Goal: Task Accomplishment & Management: Manage account settings

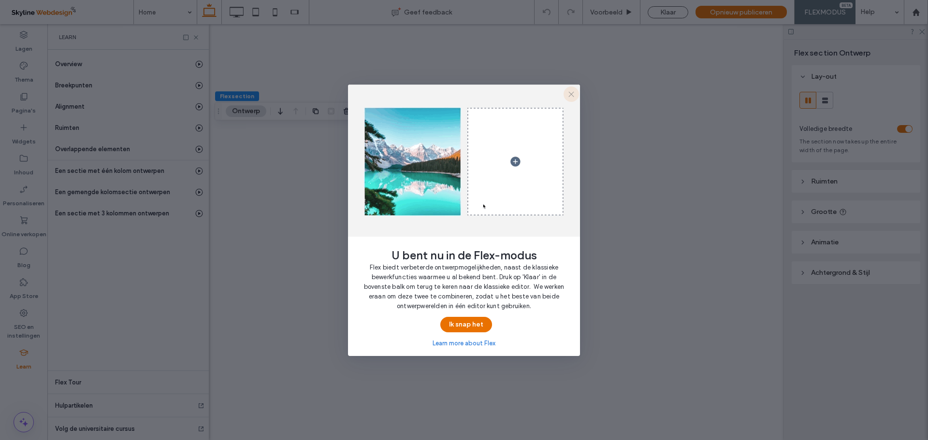
click at [571, 92] on icon "button" at bounding box center [571, 94] width 8 height 8
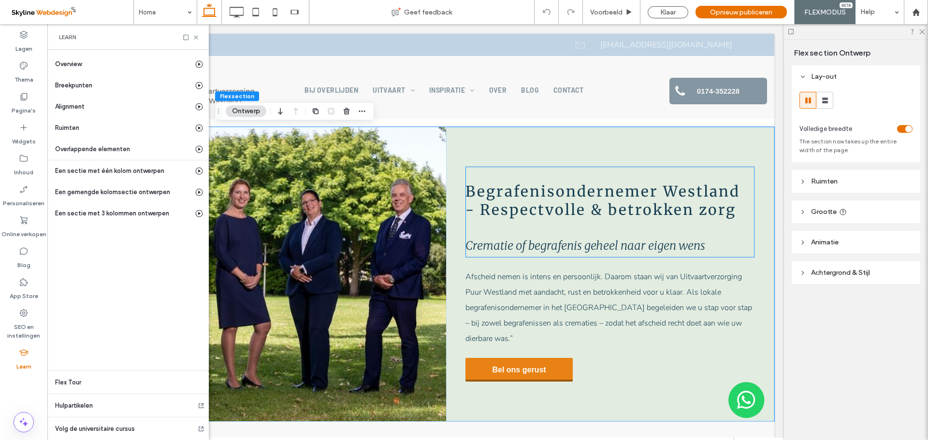
click at [585, 203] on span "Begrafenisondernemer Westland - Respectvolle & betrokken zorg" at bounding box center [602, 200] width 274 height 37
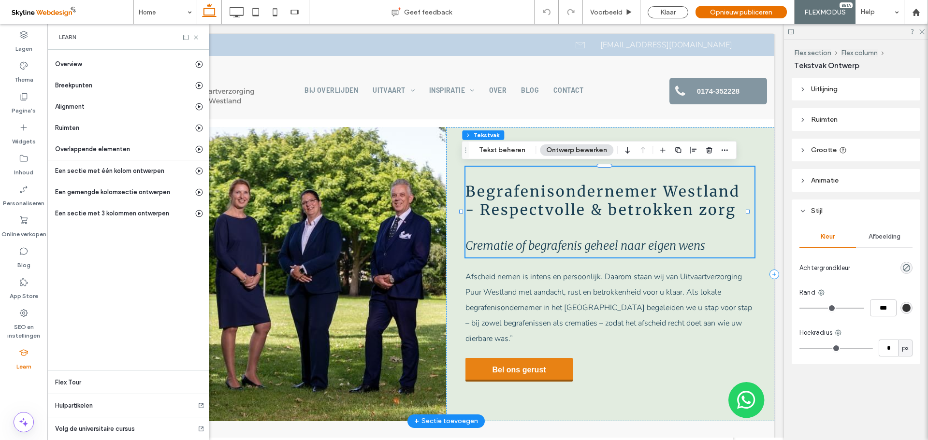
click at [516, 210] on span "Begrafenisondernemer Westland - Respectvolle & betrokken zorg" at bounding box center [602, 200] width 274 height 37
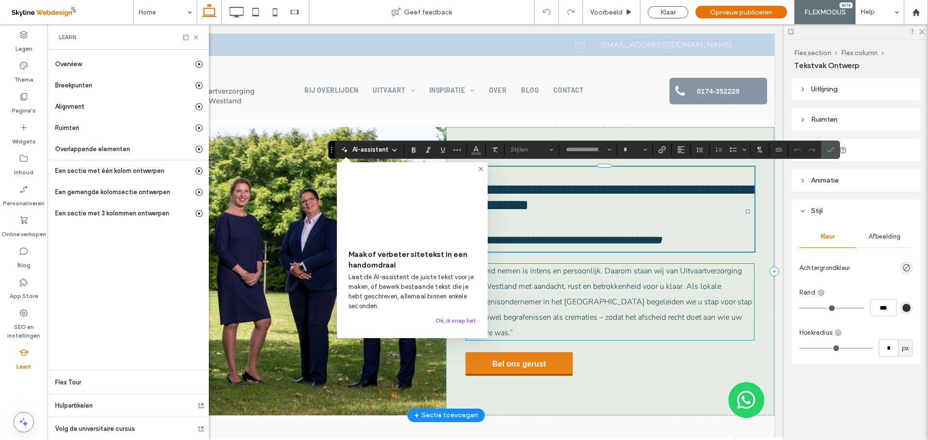
click at [525, 309] on span "Afscheid nemen is intens en persoonlijk. Daarom staan wij van Uitvaartverzorgin…" at bounding box center [608, 302] width 287 height 72
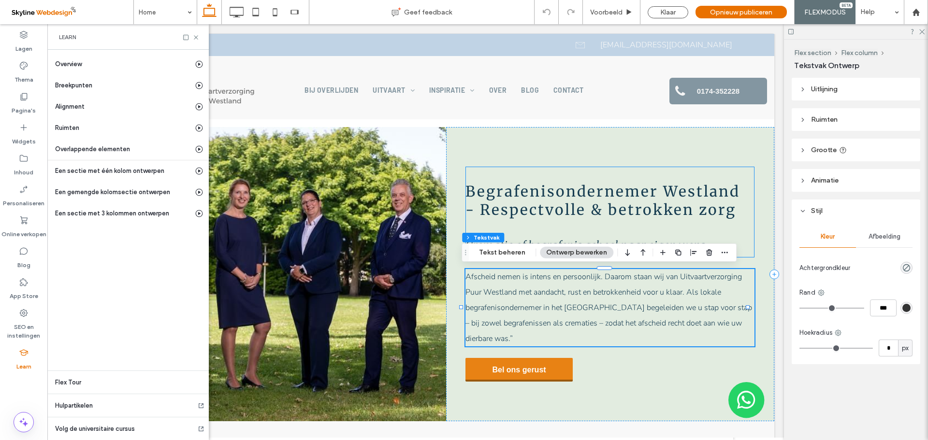
click at [625, 201] on span "Begrafenisondernemer Westland - Respectvolle & betrokken zorg" at bounding box center [602, 200] width 274 height 37
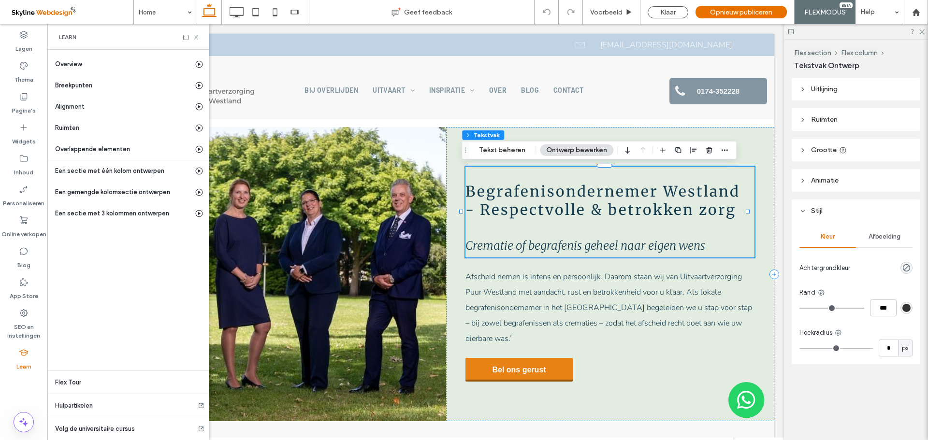
click at [625, 201] on span "Begrafenisondernemer Westland - Respectvolle & betrokken zorg" at bounding box center [602, 200] width 274 height 37
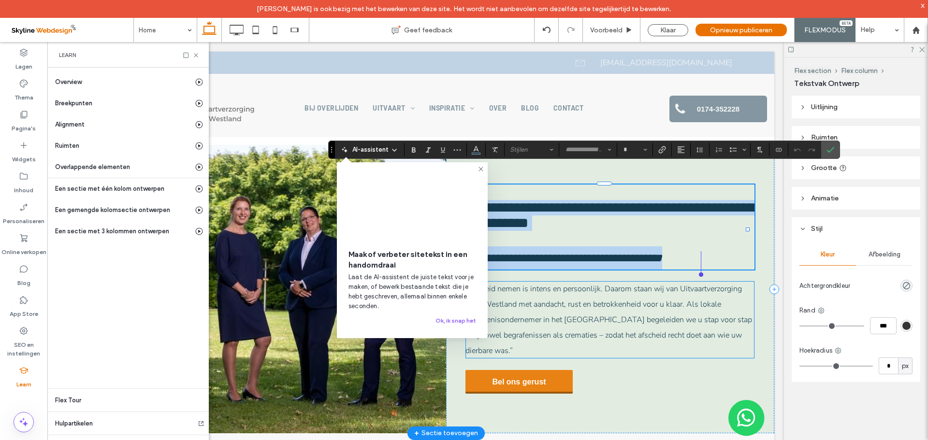
click at [599, 326] on span "Afscheid nemen is intens en persoonlijk. Daarom staan wij van Uitvaartverzorgin…" at bounding box center [608, 320] width 287 height 72
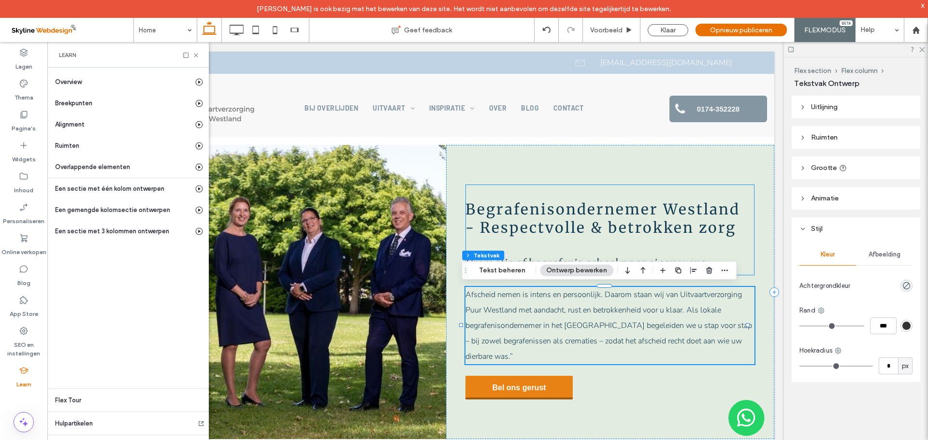
click at [556, 217] on span "Begrafenisondernemer Westland - Respectvolle & betrokken zorg" at bounding box center [602, 218] width 274 height 37
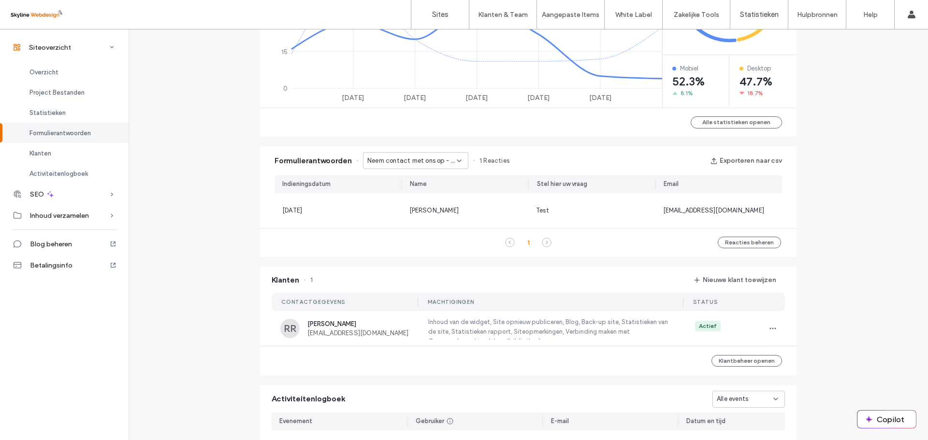
scroll to position [580, 0]
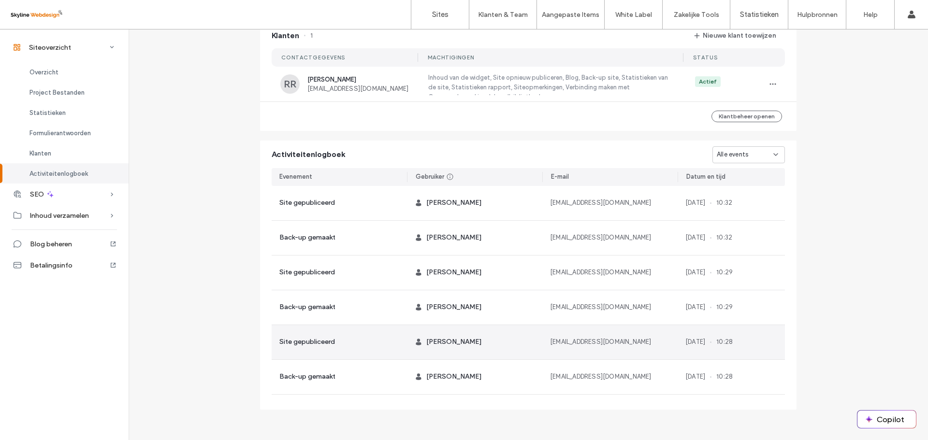
scroll to position [512, 0]
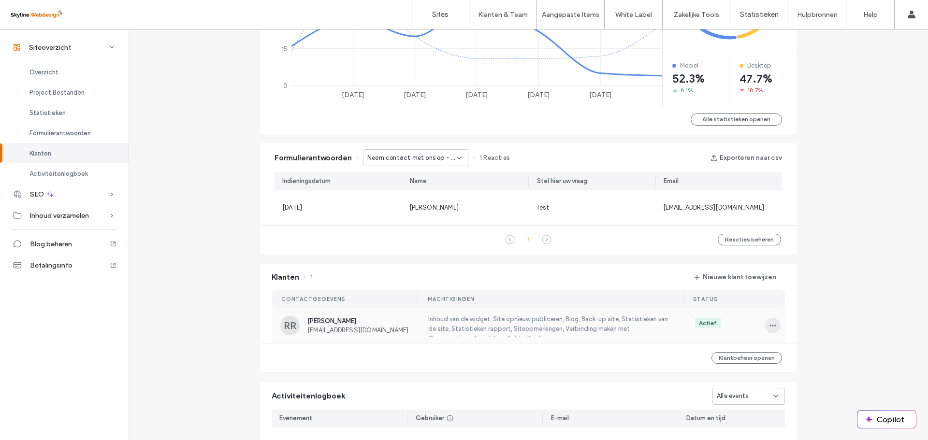
click at [770, 326] on icon "button" at bounding box center [773, 326] width 8 height 8
click at [474, 320] on label "Inhoud van de widget, Site opnieuw publiceren, Blog, Back-up site, Statistieken…" at bounding box center [549, 326] width 245 height 22
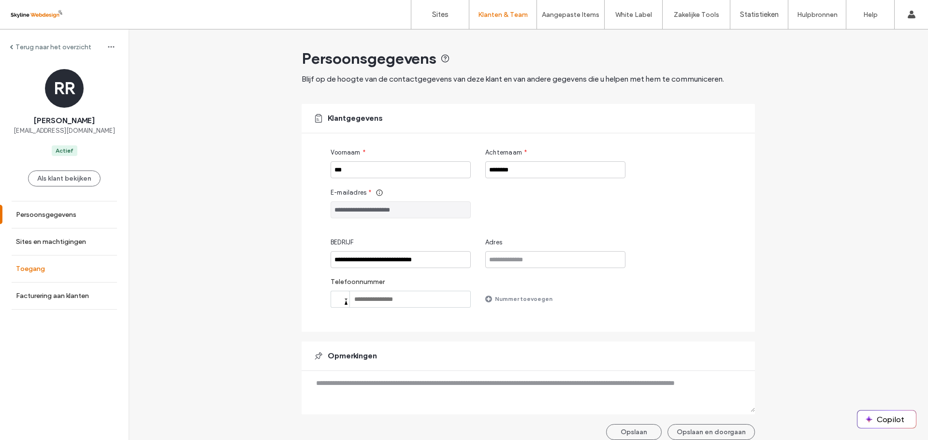
click at [32, 270] on label "Toegang" at bounding box center [30, 269] width 29 height 8
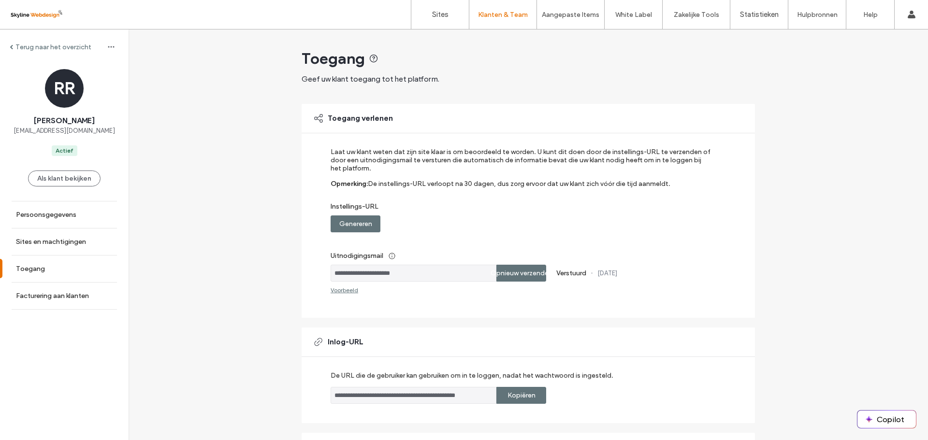
click at [13, 44] on div "Terug naar het overzicht" at bounding box center [51, 47] width 82 height 8
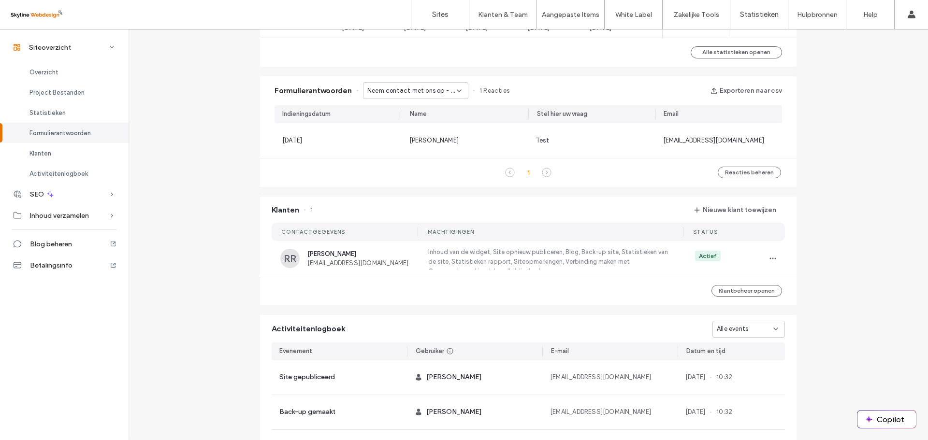
scroll to position [580, 0]
click at [769, 257] on icon "button" at bounding box center [773, 258] width 8 height 8
click at [785, 322] on span "Als klant bekijken" at bounding box center [806, 320] width 50 height 10
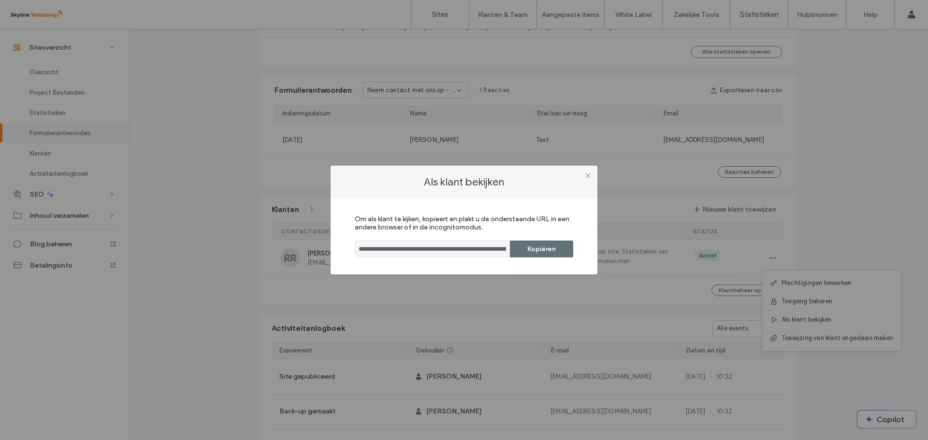
click at [458, 247] on input "**********" at bounding box center [432, 249] width 155 height 17
click at [541, 253] on button "Kopiëren" at bounding box center [541, 249] width 63 height 17
click at [589, 173] on icon at bounding box center [587, 175] width 7 height 7
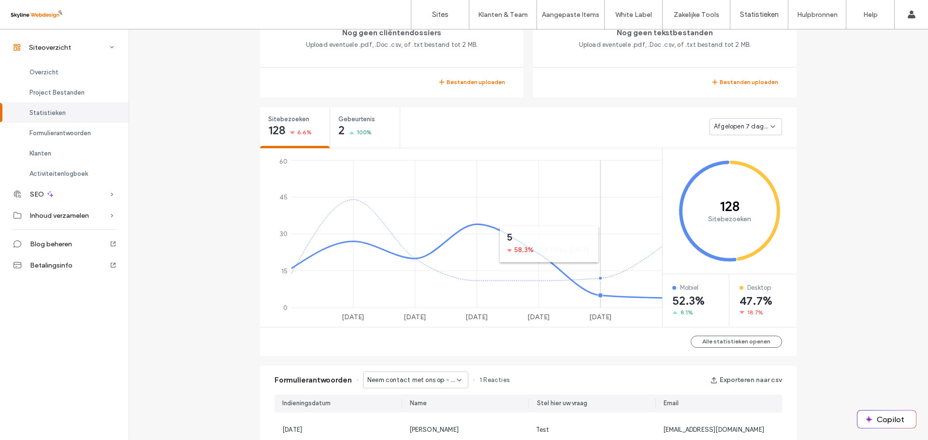
scroll to position [193, 0]
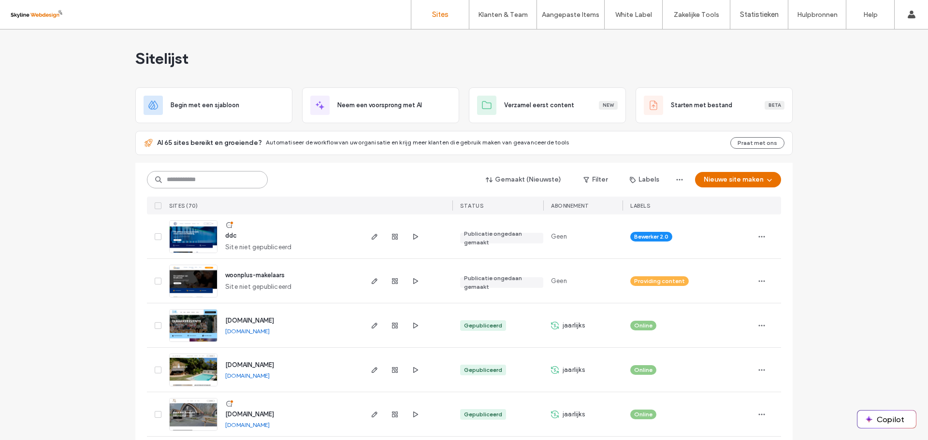
click at [191, 176] on input at bounding box center [207, 179] width 121 height 17
paste input "********"
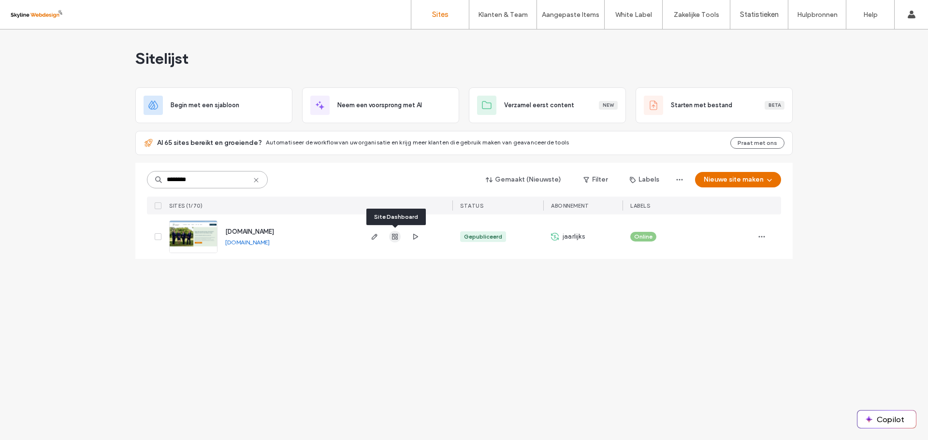
type input "********"
click at [393, 239] on use "button" at bounding box center [395, 237] width 6 height 6
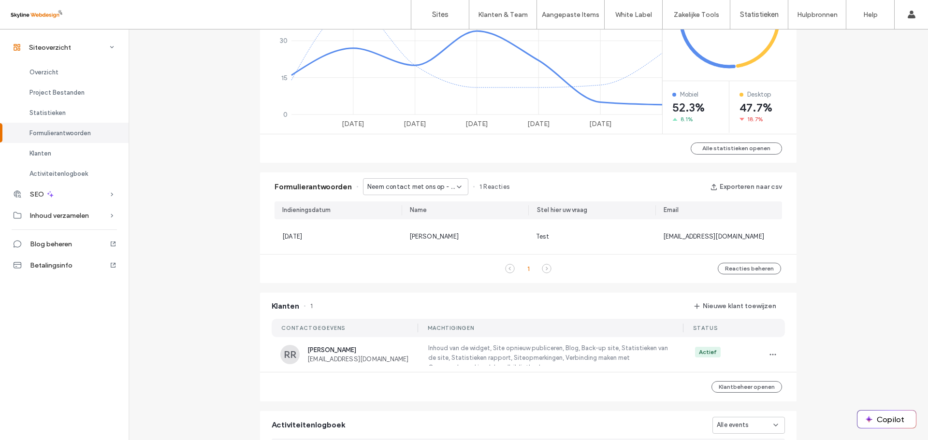
scroll to position [532, 0]
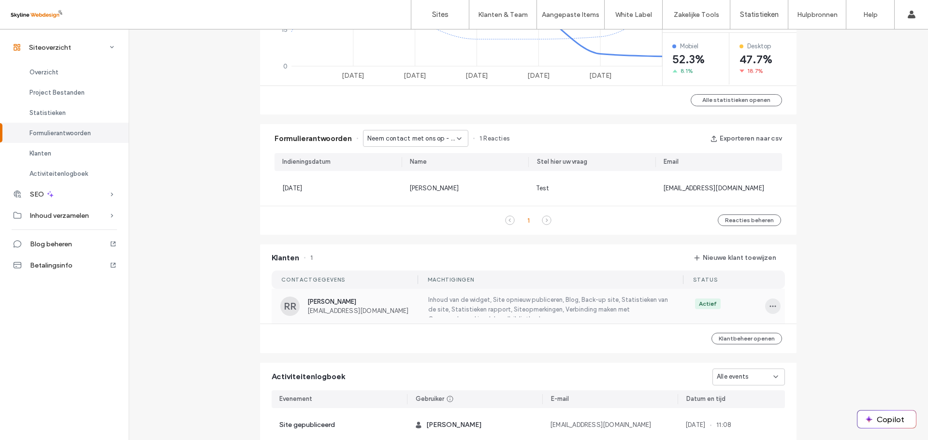
click at [770, 306] on use "button" at bounding box center [773, 305] width 6 height 1
click at [795, 371] on span "Als klant bekijken" at bounding box center [806, 368] width 50 height 10
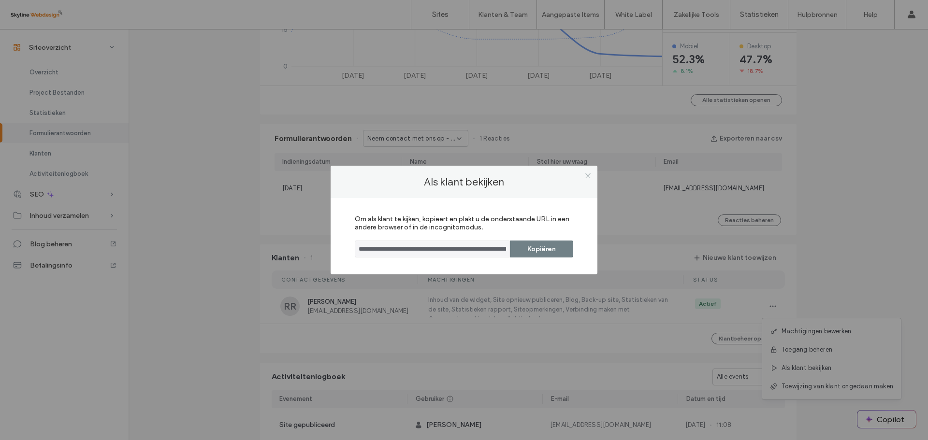
click at [546, 249] on button "Kopiëren" at bounding box center [541, 249] width 63 height 17
click at [586, 174] on use at bounding box center [587, 175] width 5 height 5
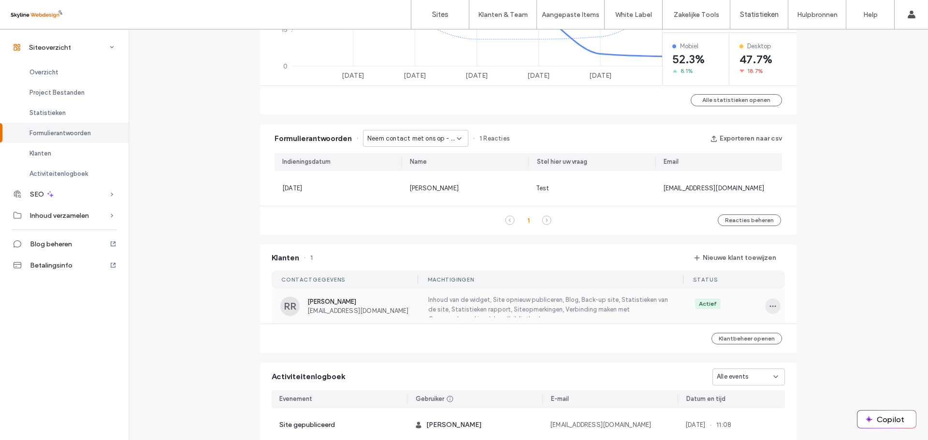
click at [770, 306] on use "button" at bounding box center [773, 305] width 6 height 1
click at [782, 331] on span "Machtigingen bewerken" at bounding box center [816, 332] width 70 height 10
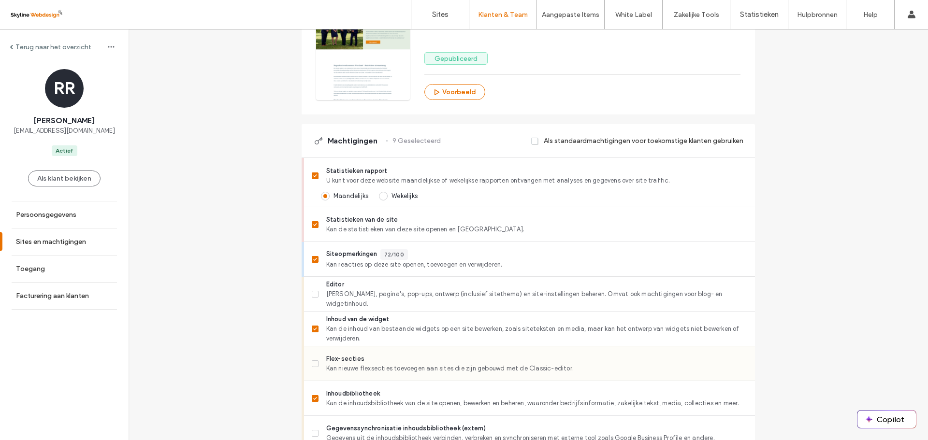
scroll to position [242, 0]
